Goal: Task Accomplishment & Management: Use online tool/utility

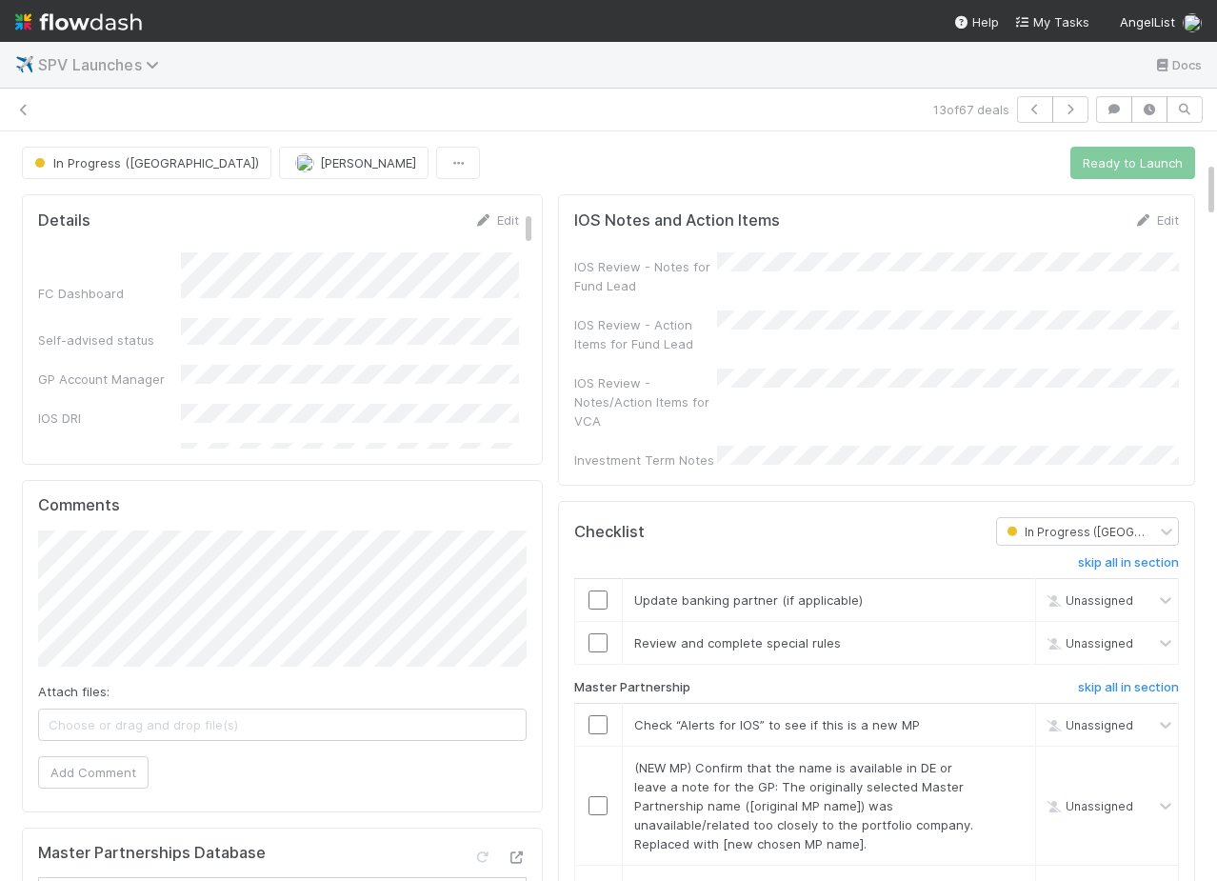
scroll to position [389, 0]
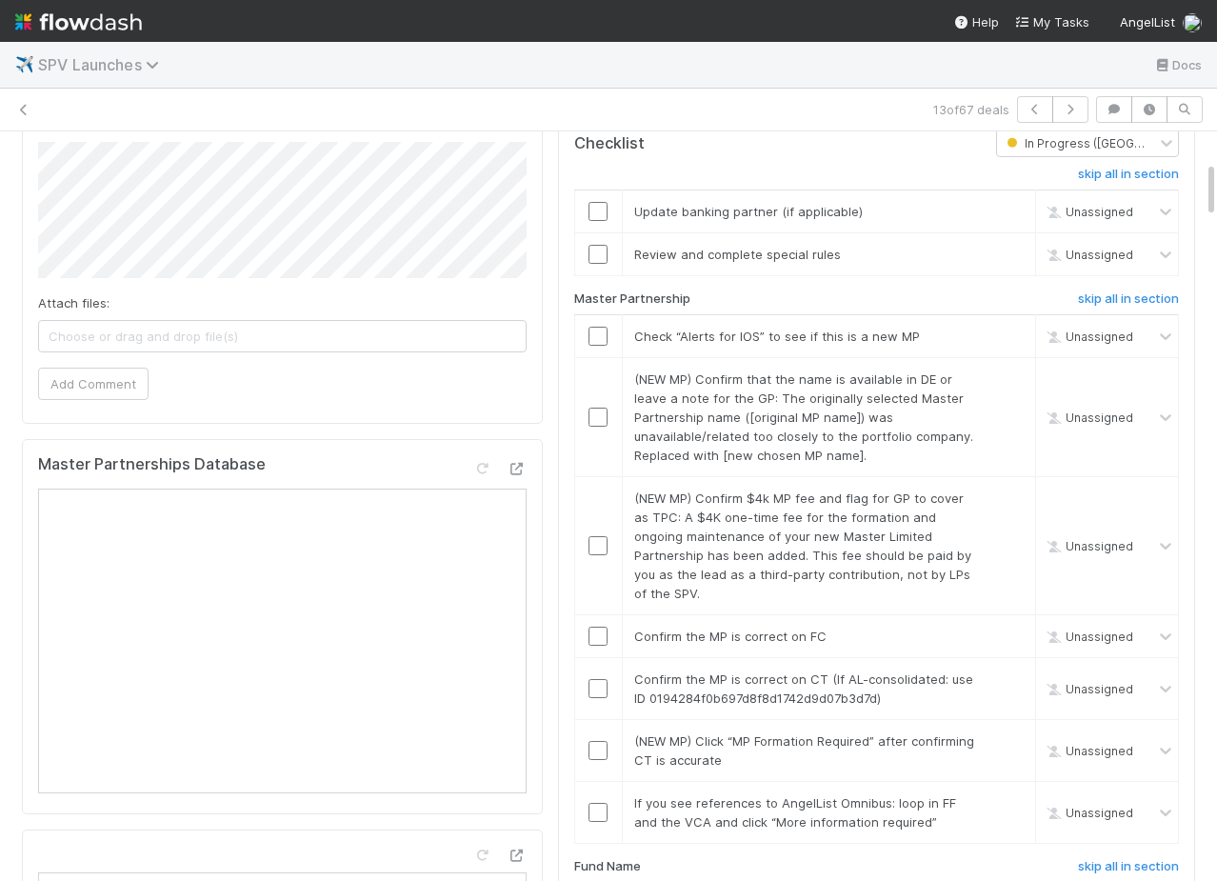
click at [131, 62] on span "SPV Launches" at bounding box center [103, 64] width 130 height 19
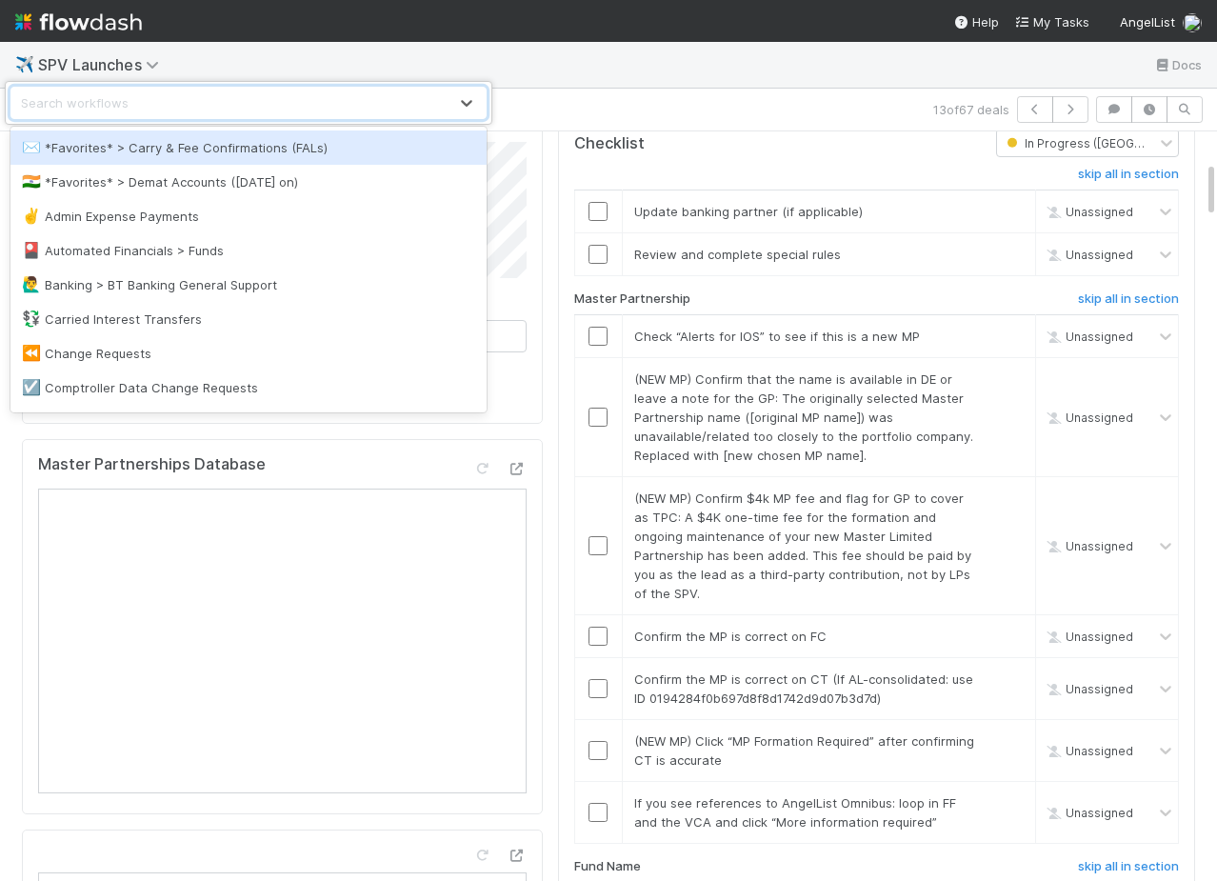
click at [237, 145] on div "✉️ *Favorites* > Carry & Fee Confirmations (FALs)" at bounding box center [248, 147] width 453 height 19
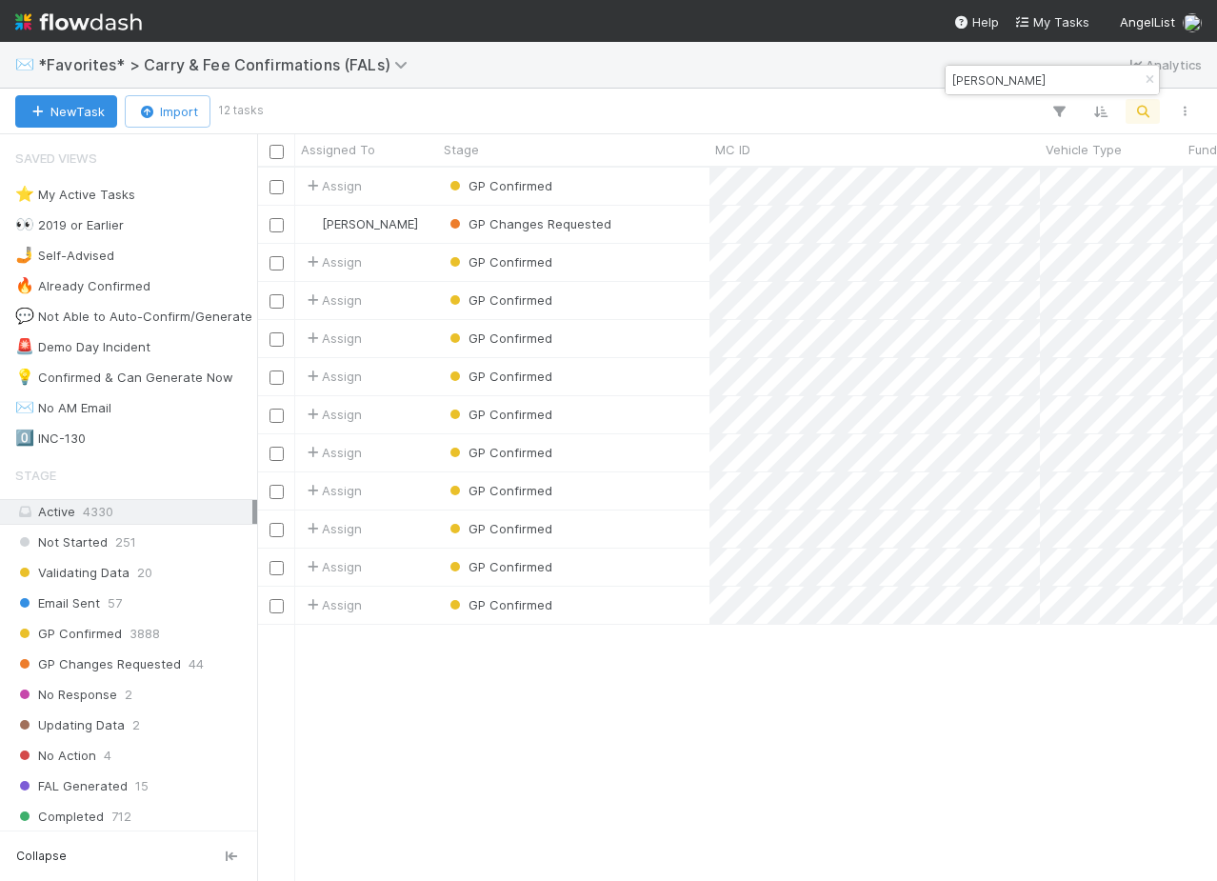
scroll to position [0, 1]
click at [667, 228] on div "GP Changes Requested" at bounding box center [573, 224] width 271 height 37
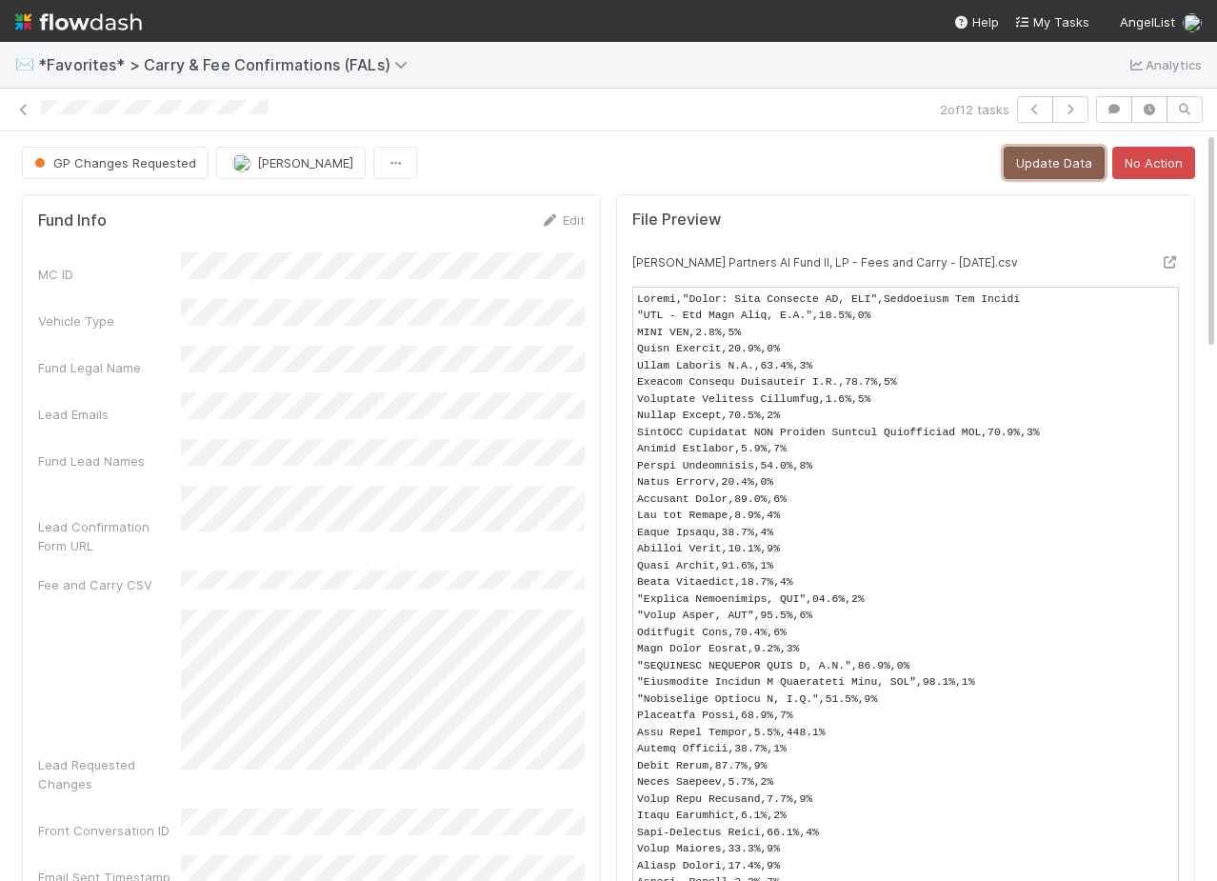
click at [1046, 167] on button "Update Data" at bounding box center [1054, 163] width 101 height 32
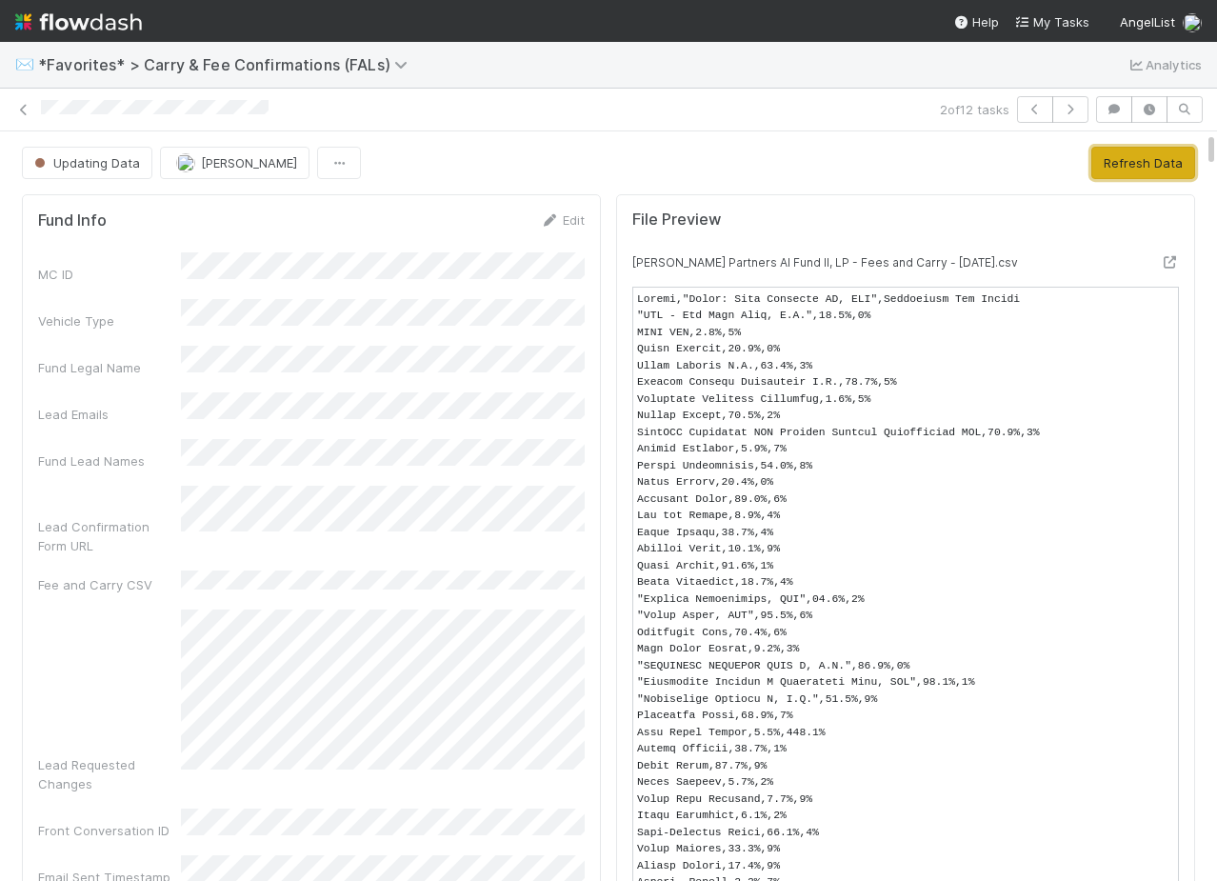
click at [1161, 150] on button "Refresh Data" at bounding box center [1144, 163] width 104 height 32
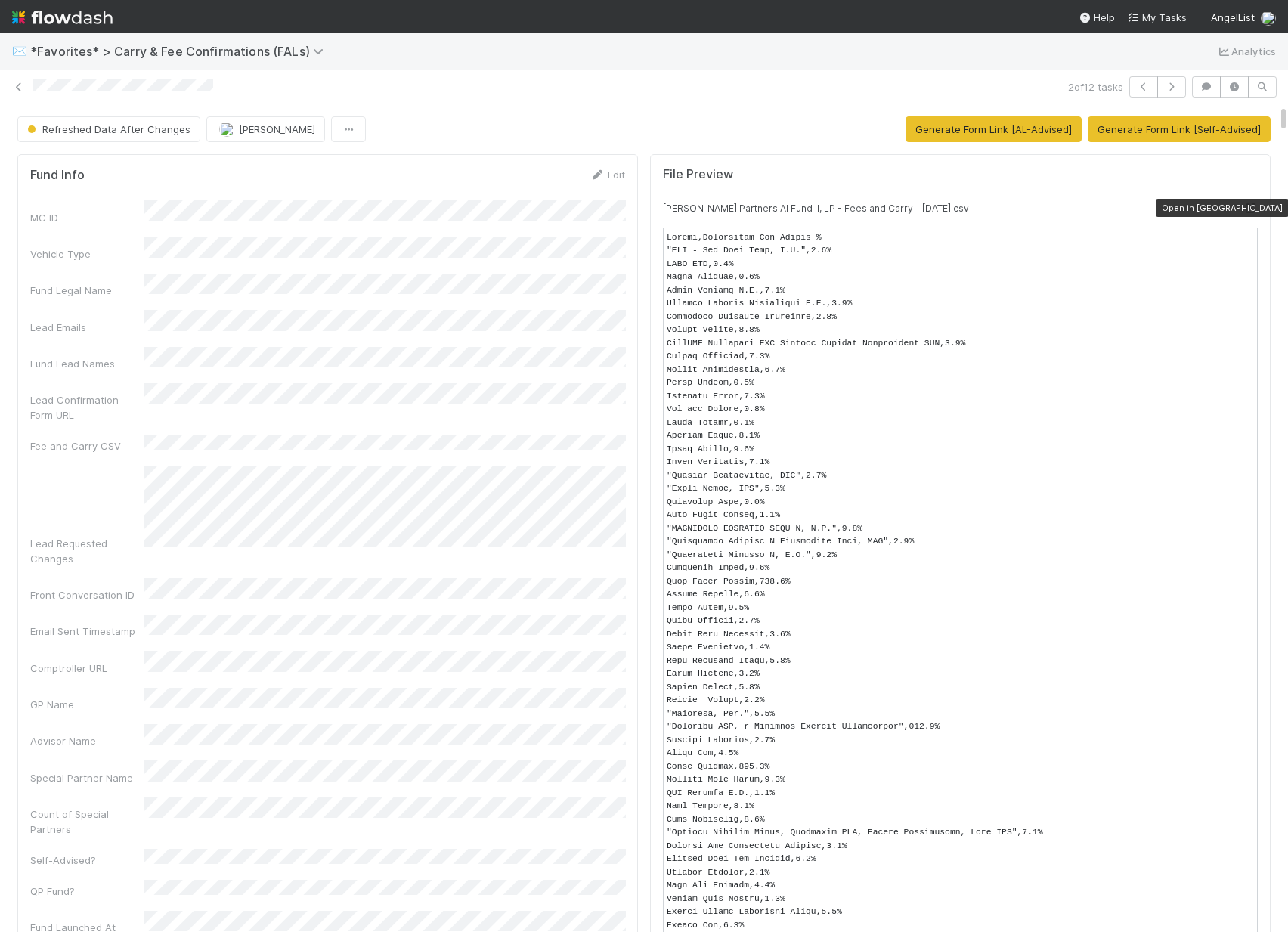
click at [965, 200] on div at bounding box center [1250, 207] width 15 height 15
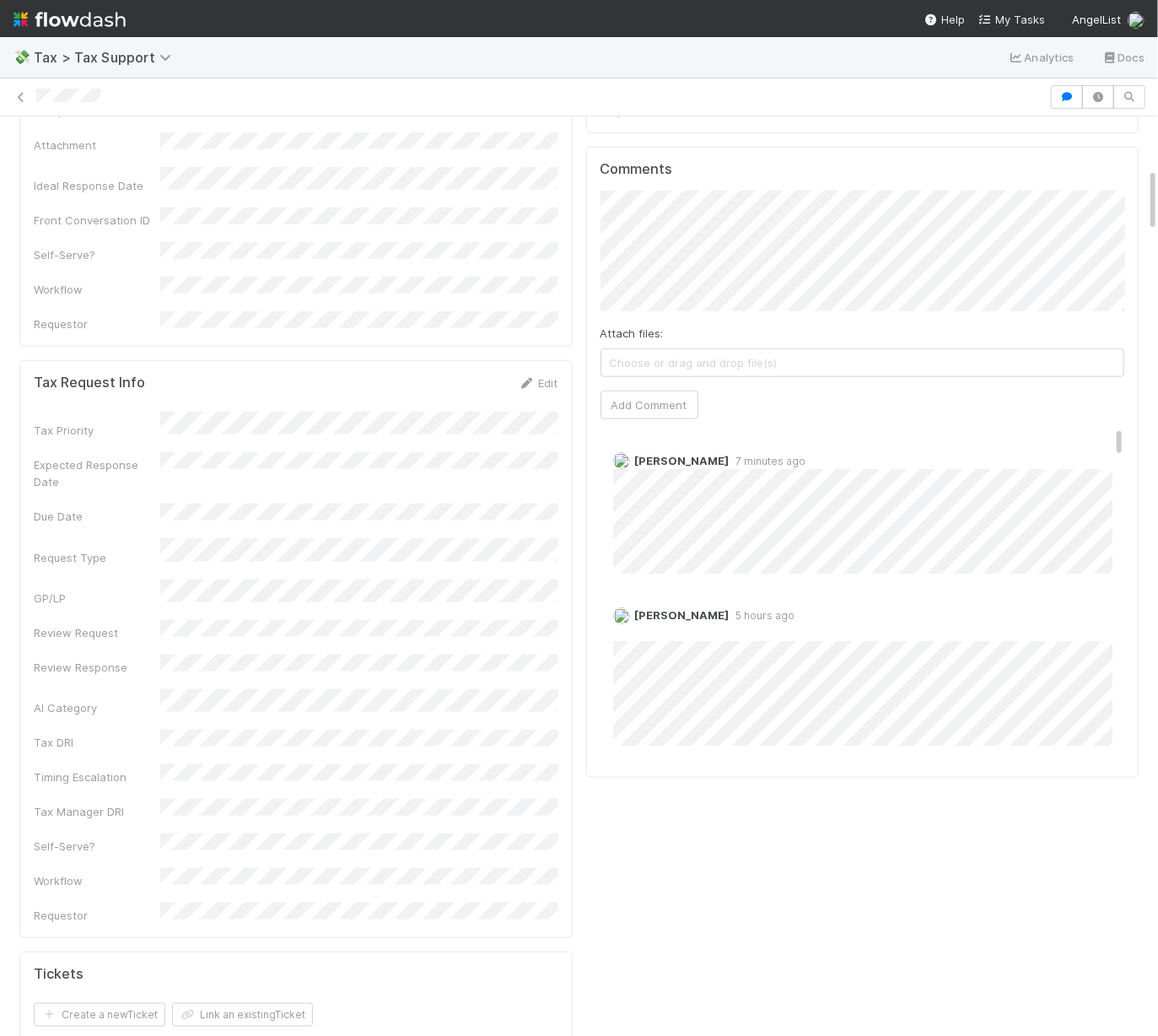
scroll to position [743, 0]
click at [669, 393] on button "Add Comment" at bounding box center [649, 407] width 97 height 28
